Goal: Task Accomplishment & Management: Manage account settings

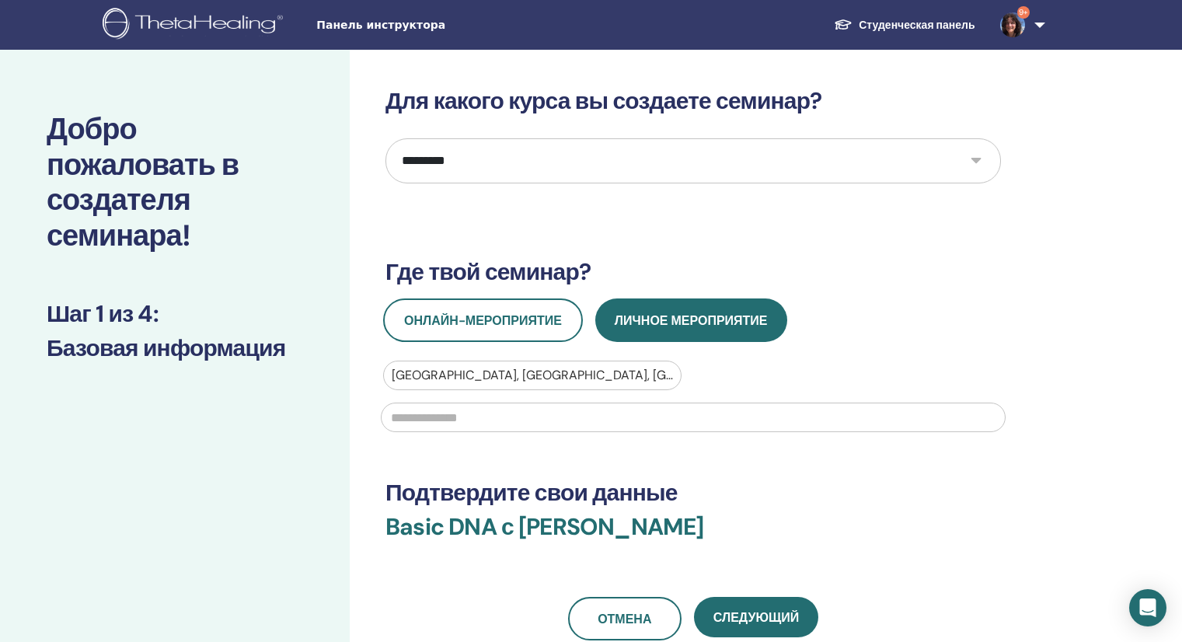
select select "*"
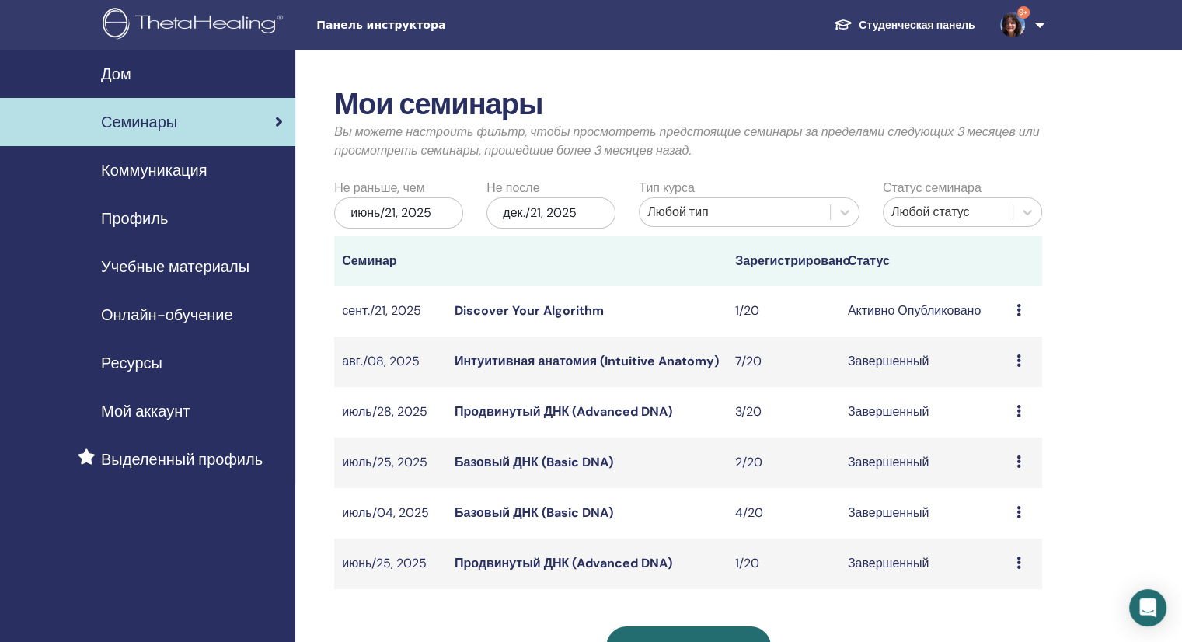
click at [557, 315] on link "Discover Your Algorithm" at bounding box center [529, 310] width 149 height 16
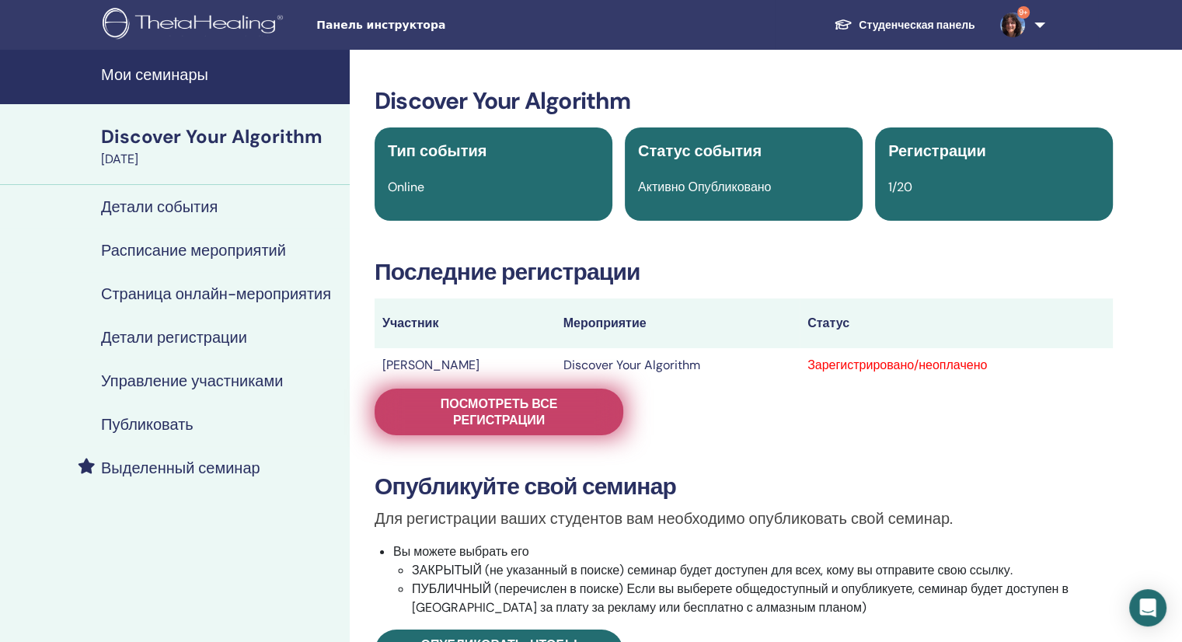
click at [483, 414] on span "Посмотреть все регистрации" at bounding box center [499, 412] width 210 height 33
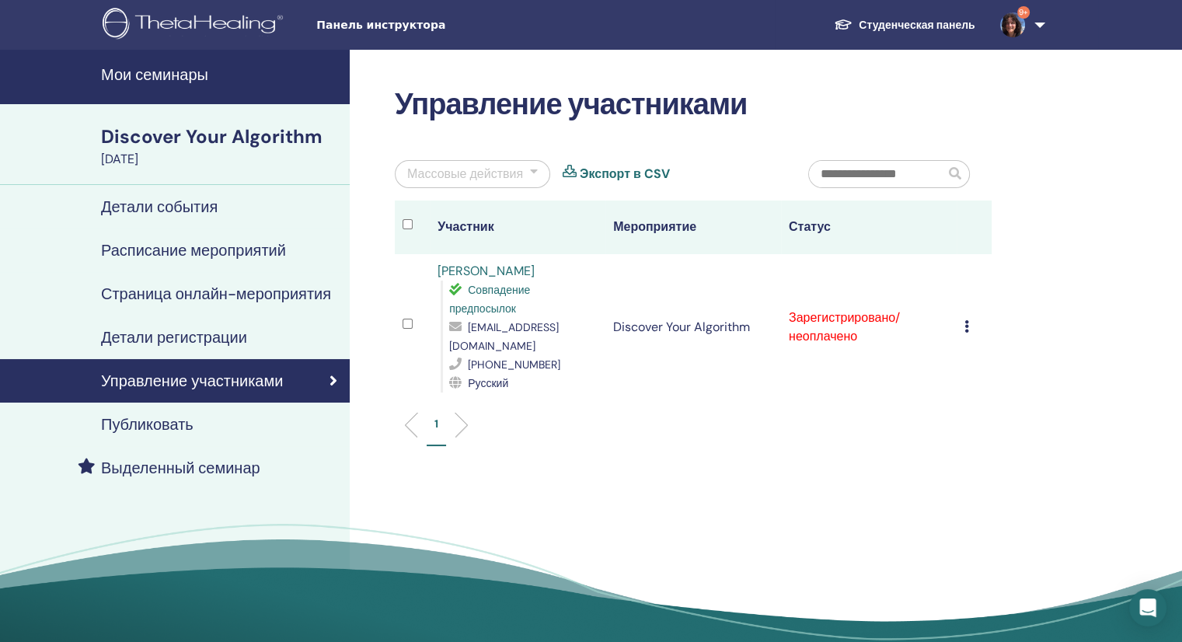
click at [965, 321] on icon at bounding box center [966, 326] width 5 height 12
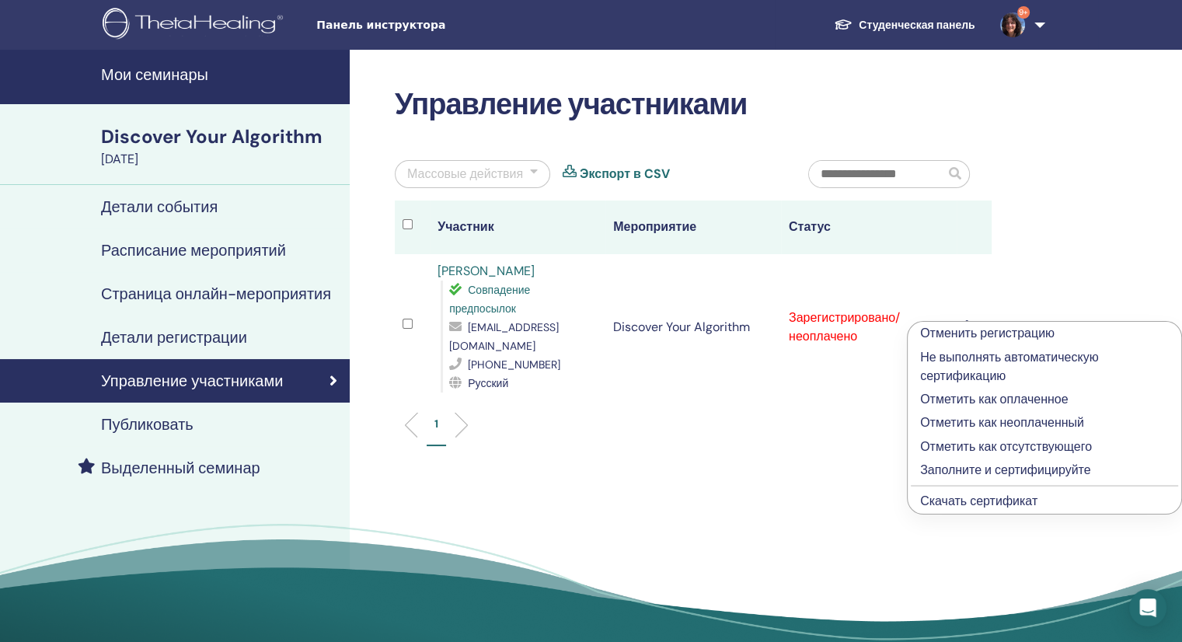
click at [1026, 396] on p "Отметить как оплаченное" at bounding box center [1044, 399] width 249 height 19
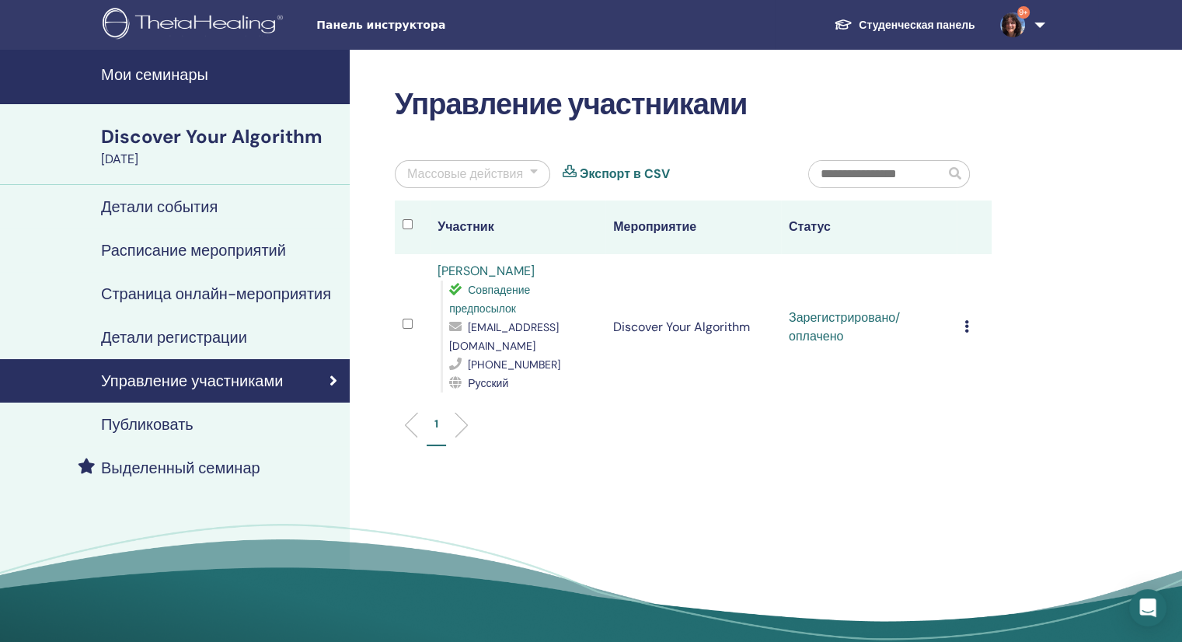
click at [714, 455] on div "Управление участниками Массовые действия Экспорт в CSV Участник Мероприятие Ста…" at bounding box center [744, 364] width 788 height 629
